Goal: Task Accomplishment & Management: Manage account settings

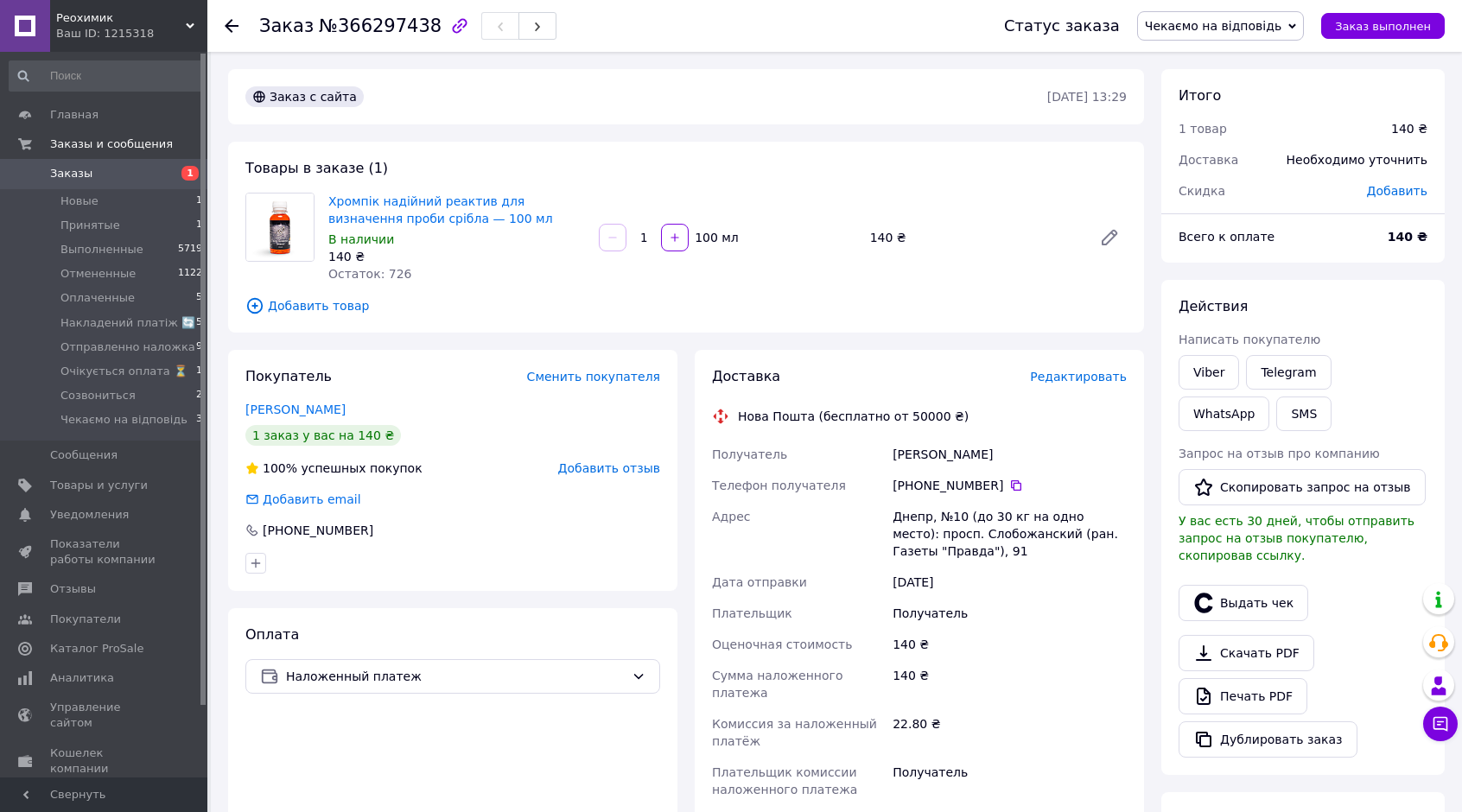
click at [1230, 20] on span "Чекаємо на відповідь" at bounding box center [1213, 25] width 136 height 14
click at [1223, 122] on li "Накладений платіж 🔄" at bounding box center [1220, 120] width 165 height 26
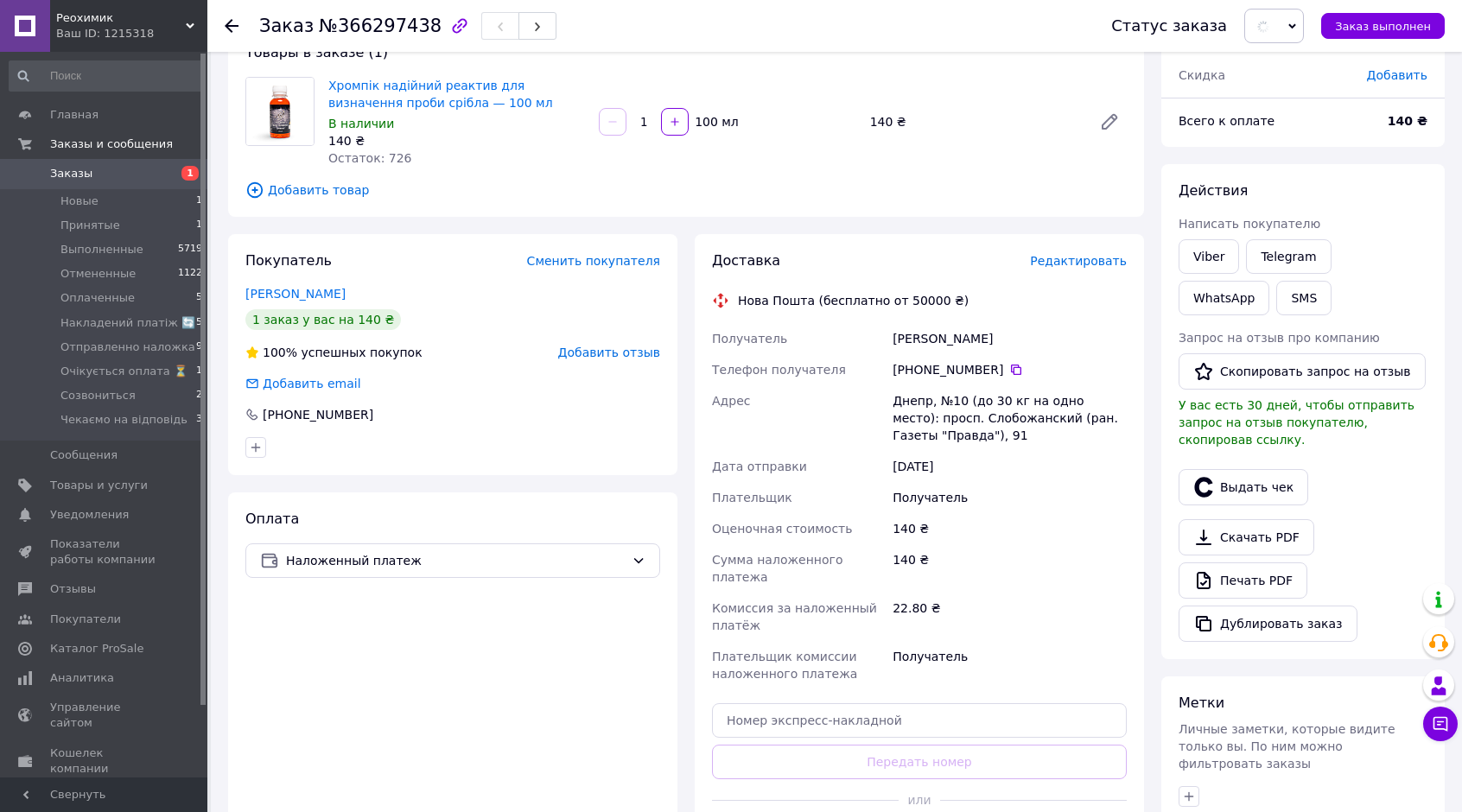
scroll to position [346, 0]
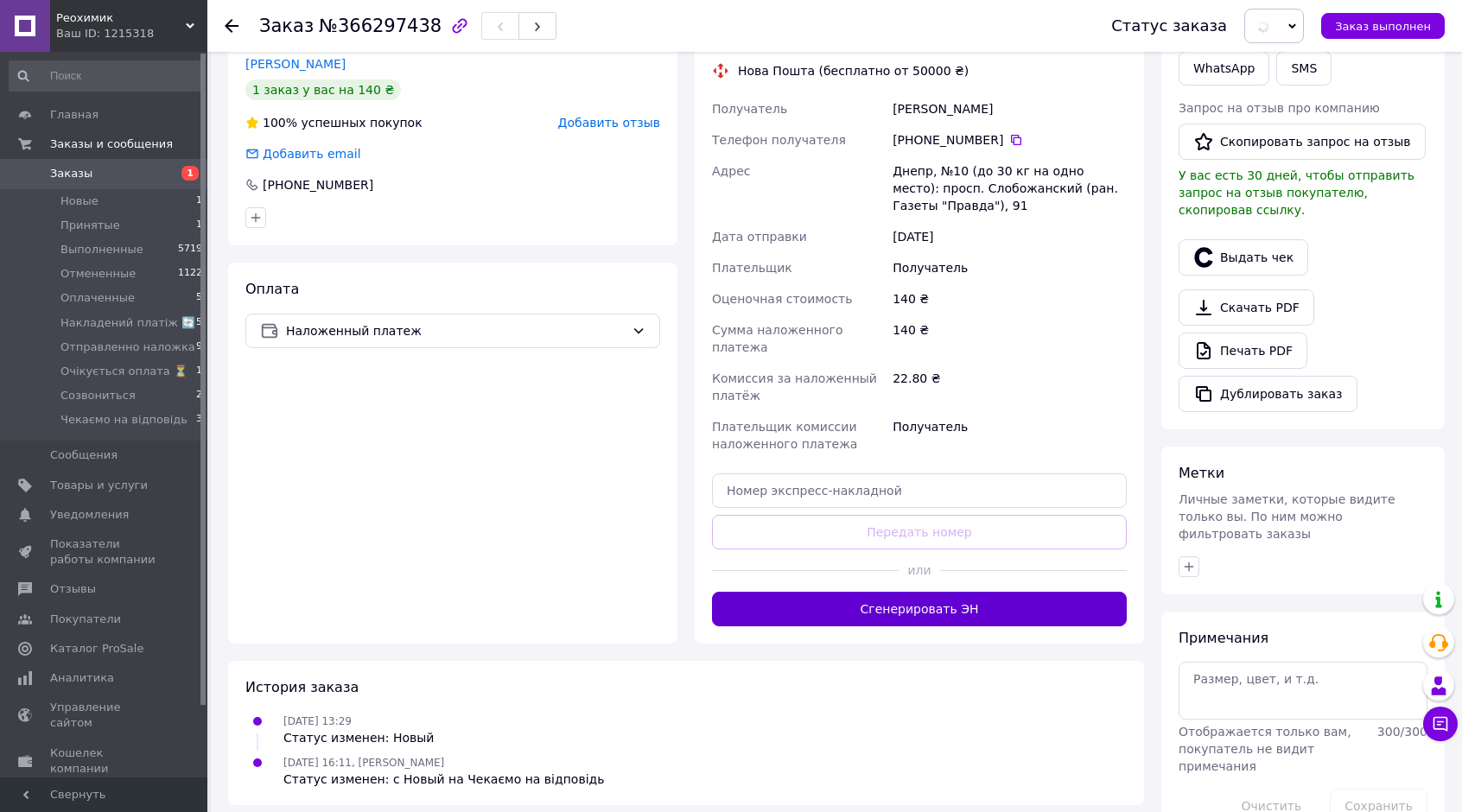
click at [1011, 591] on button "Сгенерировать ЭН" at bounding box center [919, 608] width 415 height 35
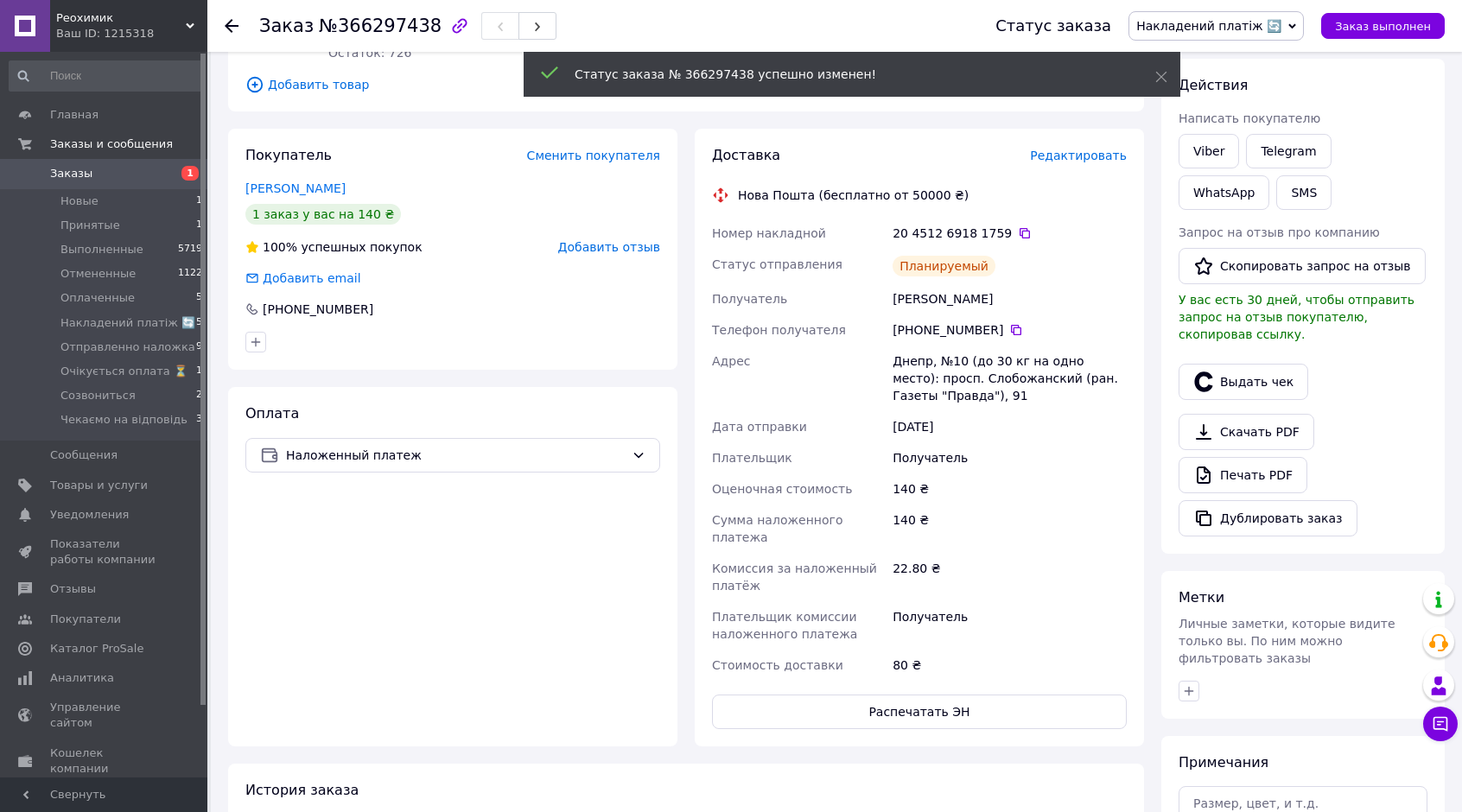
scroll to position [164, 0]
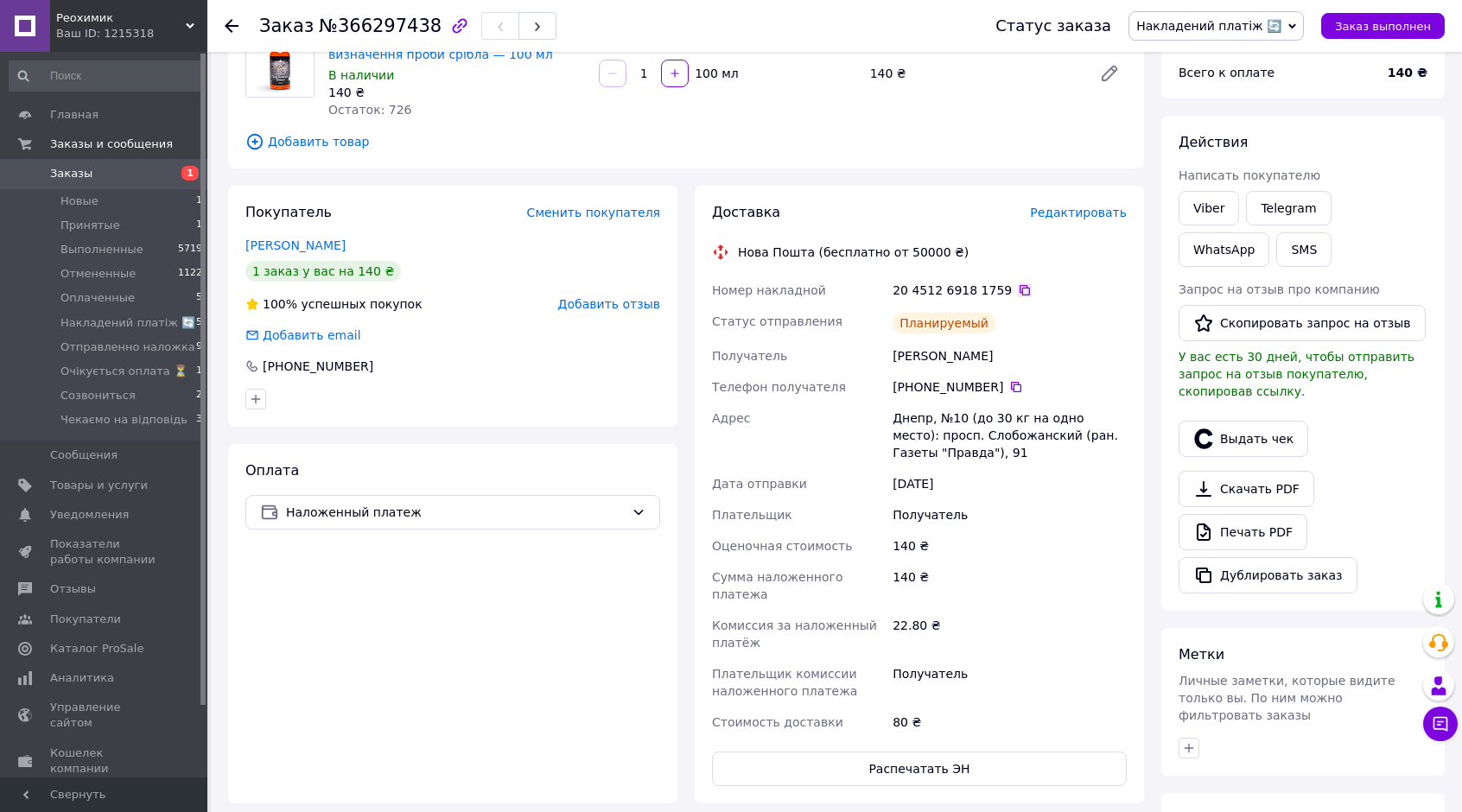
click at [1019, 289] on icon at bounding box center [1024, 289] width 10 height 10
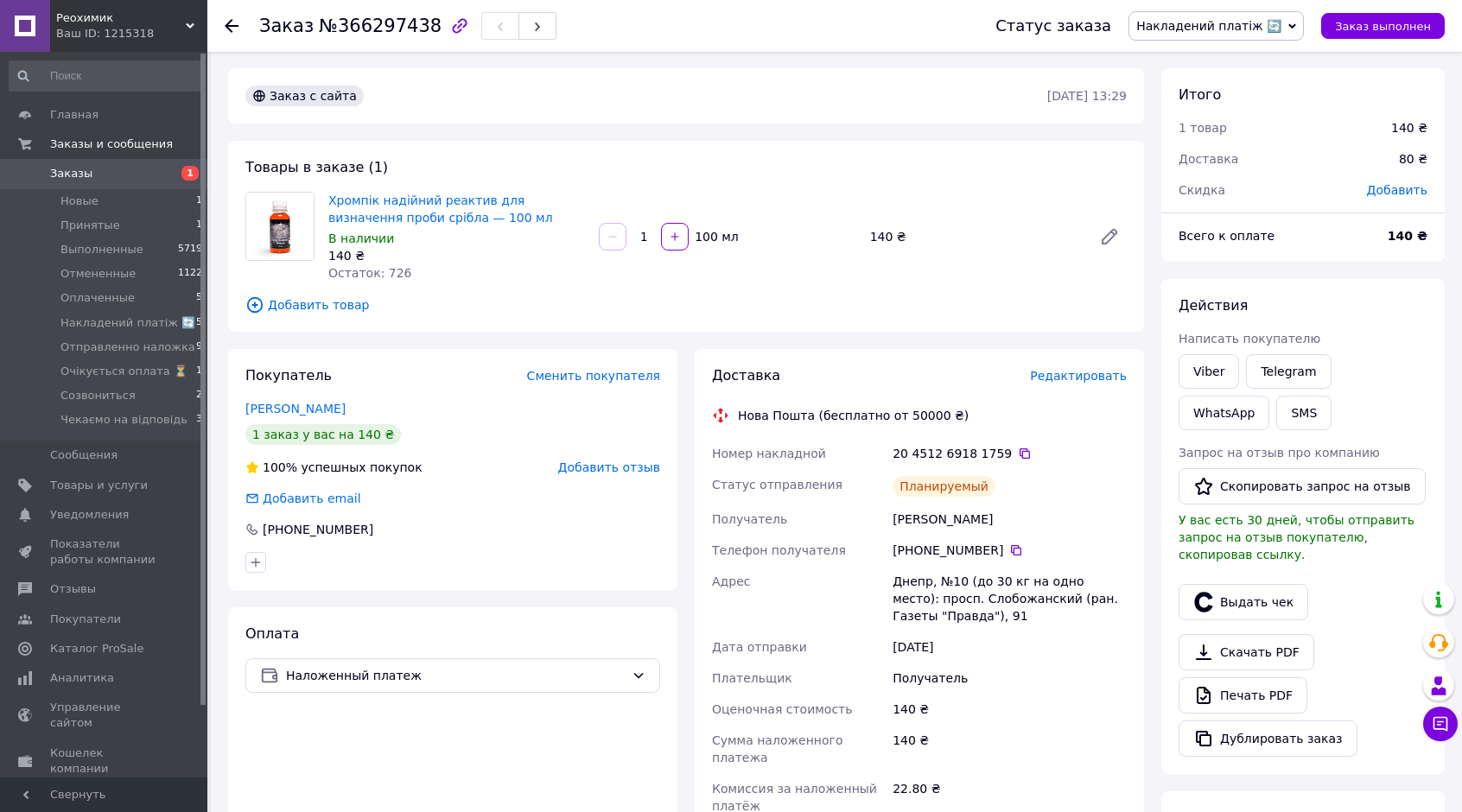
scroll to position [0, 0]
click at [1017, 450] on icon at bounding box center [1024, 454] width 14 height 14
click at [1019, 450] on icon at bounding box center [1024, 454] width 10 height 10
click at [168, 167] on span "1" at bounding box center [183, 173] width 48 height 16
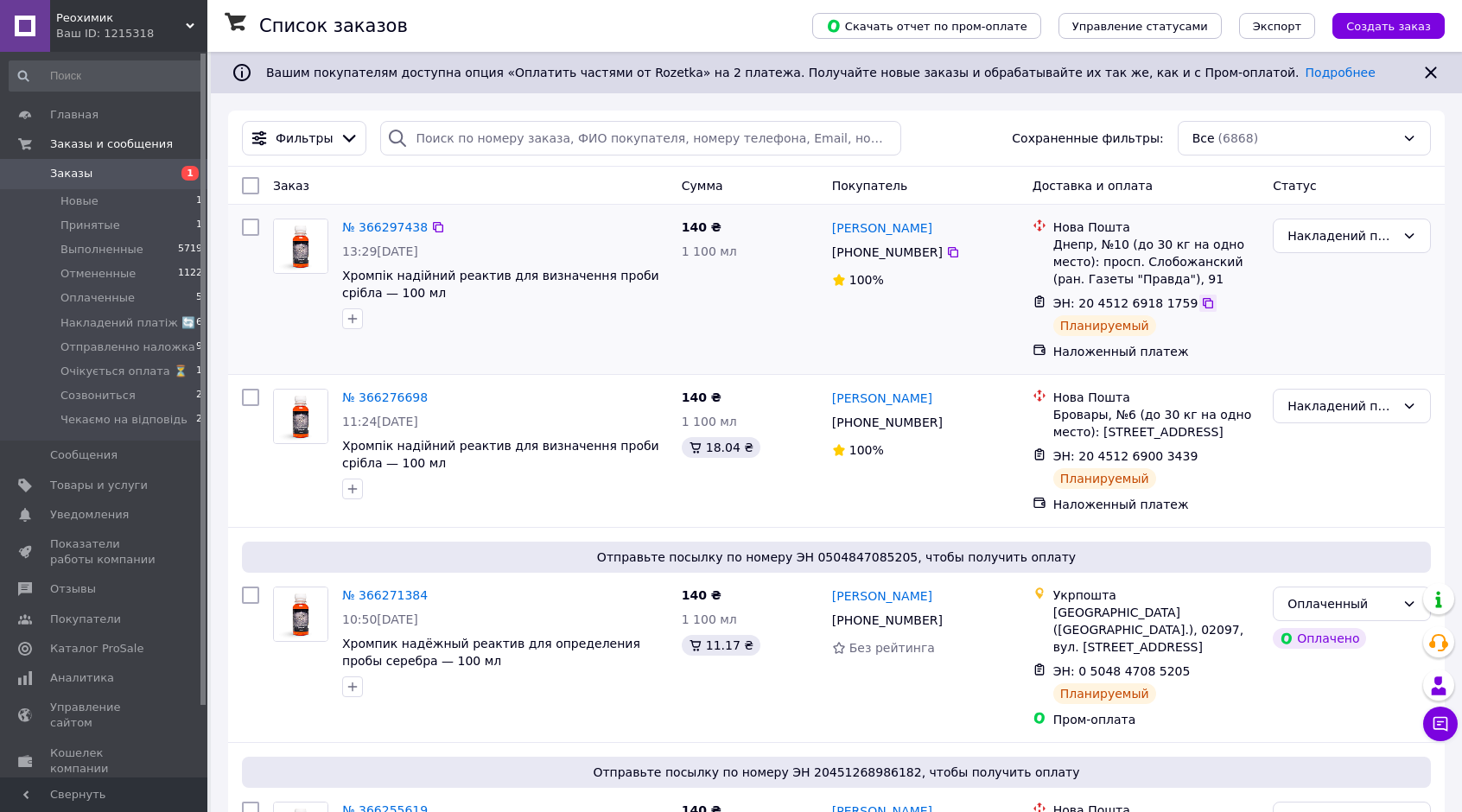
click at [1203, 304] on icon at bounding box center [1207, 303] width 10 height 10
click at [97, 176] on span "Заказы" at bounding box center [104, 173] width 110 height 16
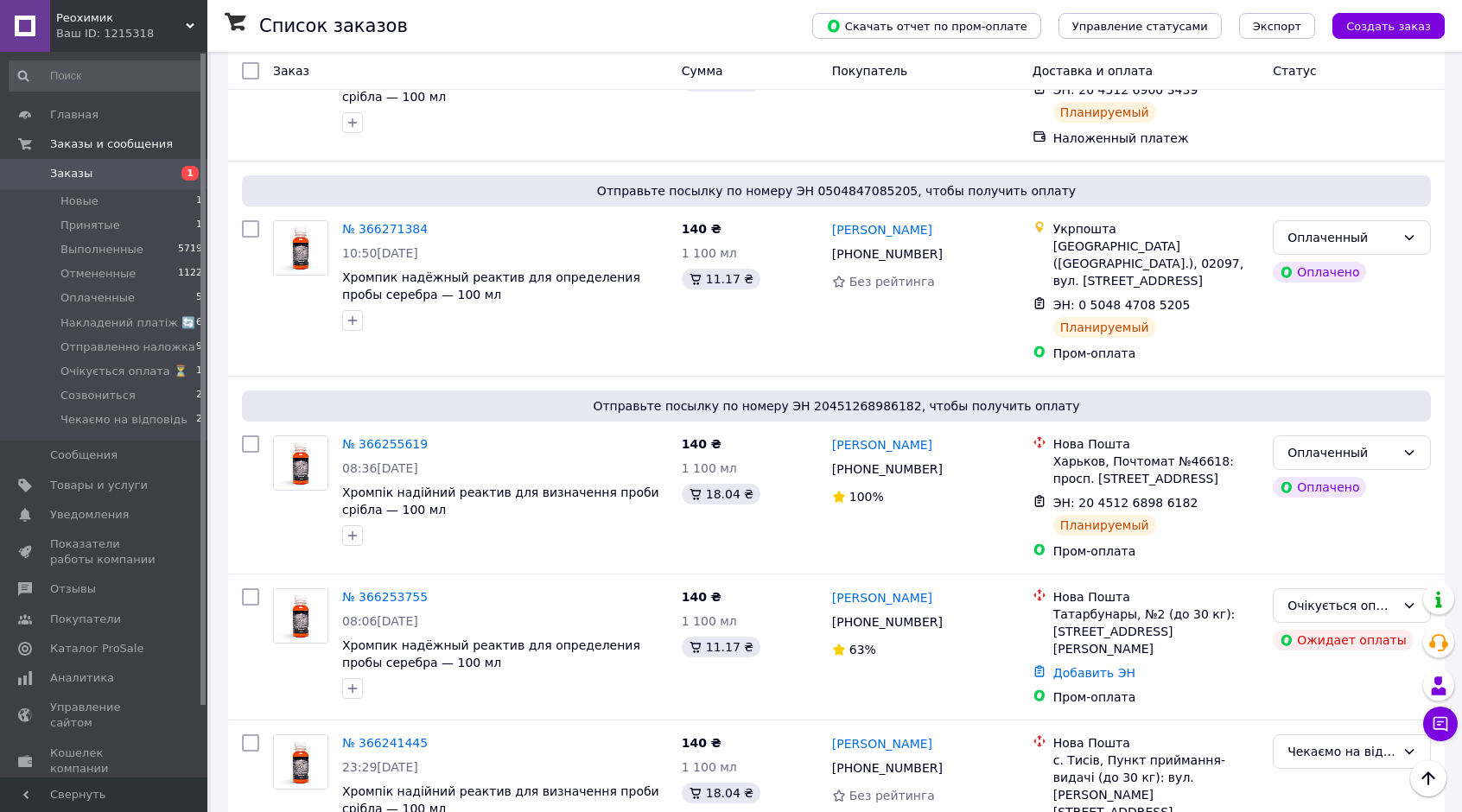
scroll to position [431, 0]
